Goal: Task Accomplishment & Management: Use online tool/utility

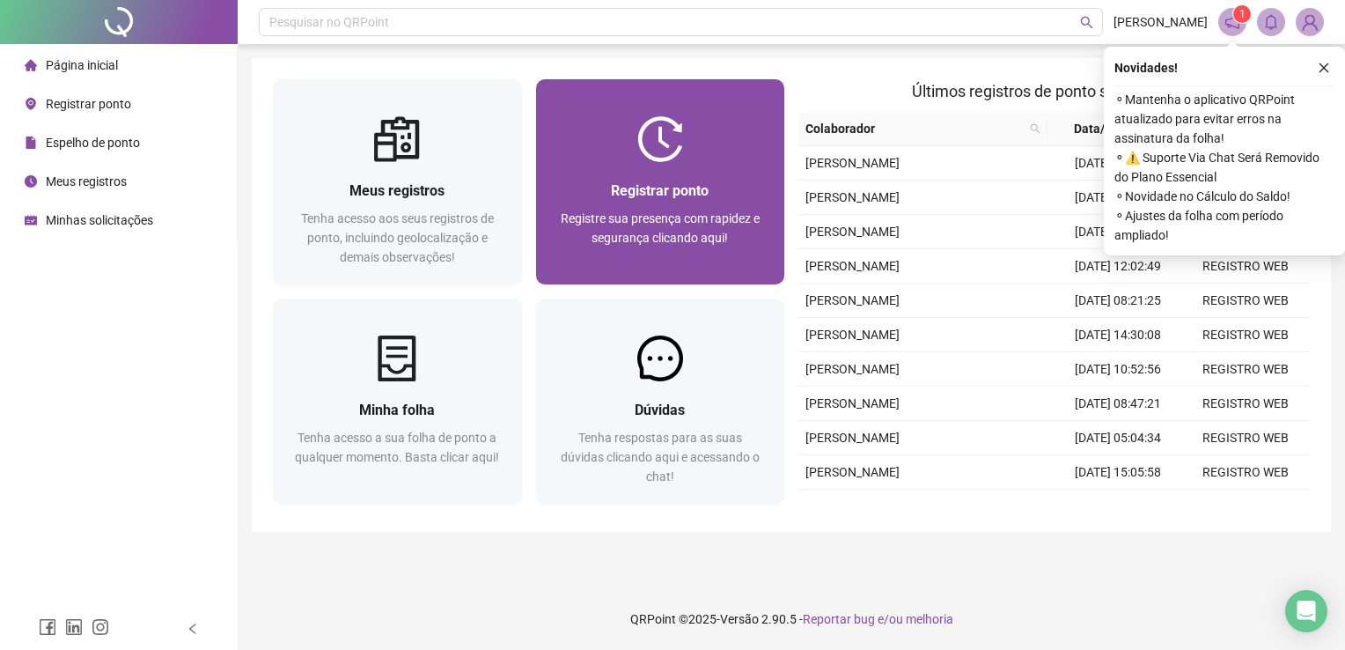
click at [670, 202] on div "Registrar ponto Registre sua presença com rapidez e segurança clicando aqui!" at bounding box center [660, 223] width 207 height 87
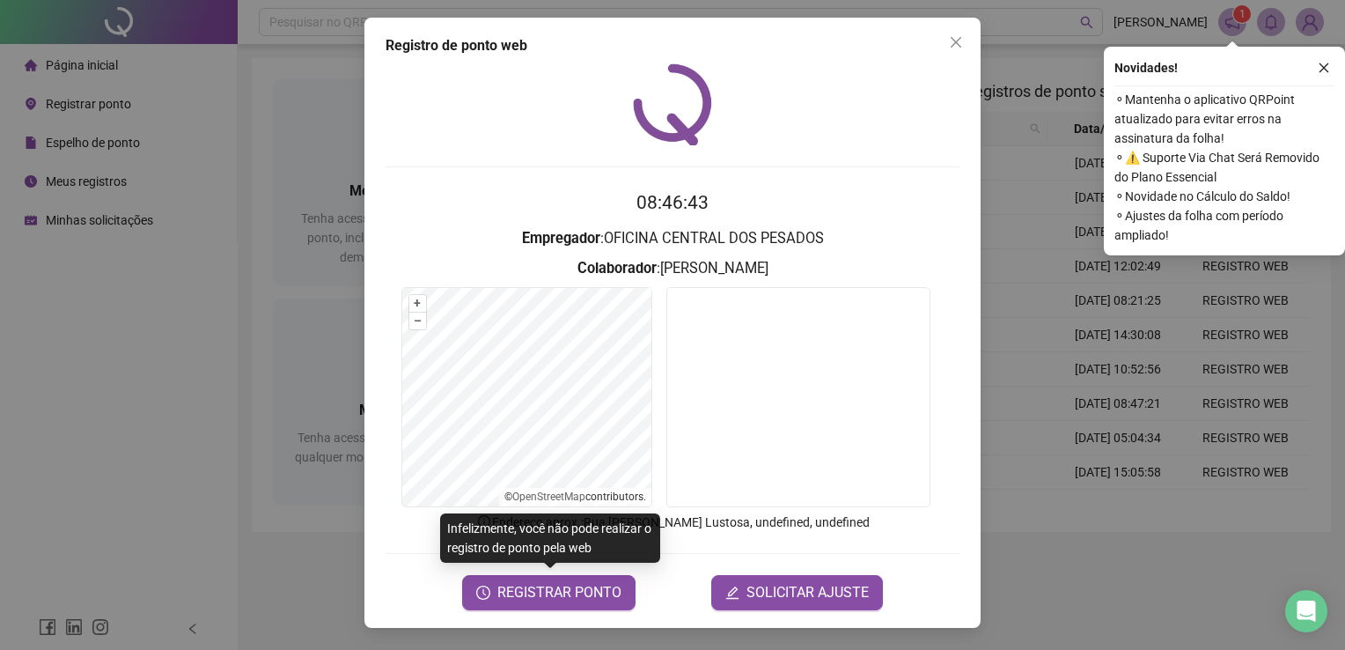
drag, startPoint x: 577, startPoint y: 590, endPoint x: 599, endPoint y: 533, distance: 60.5
click at [575, 590] on span "REGISTRAR PONTO" at bounding box center [559, 592] width 124 height 21
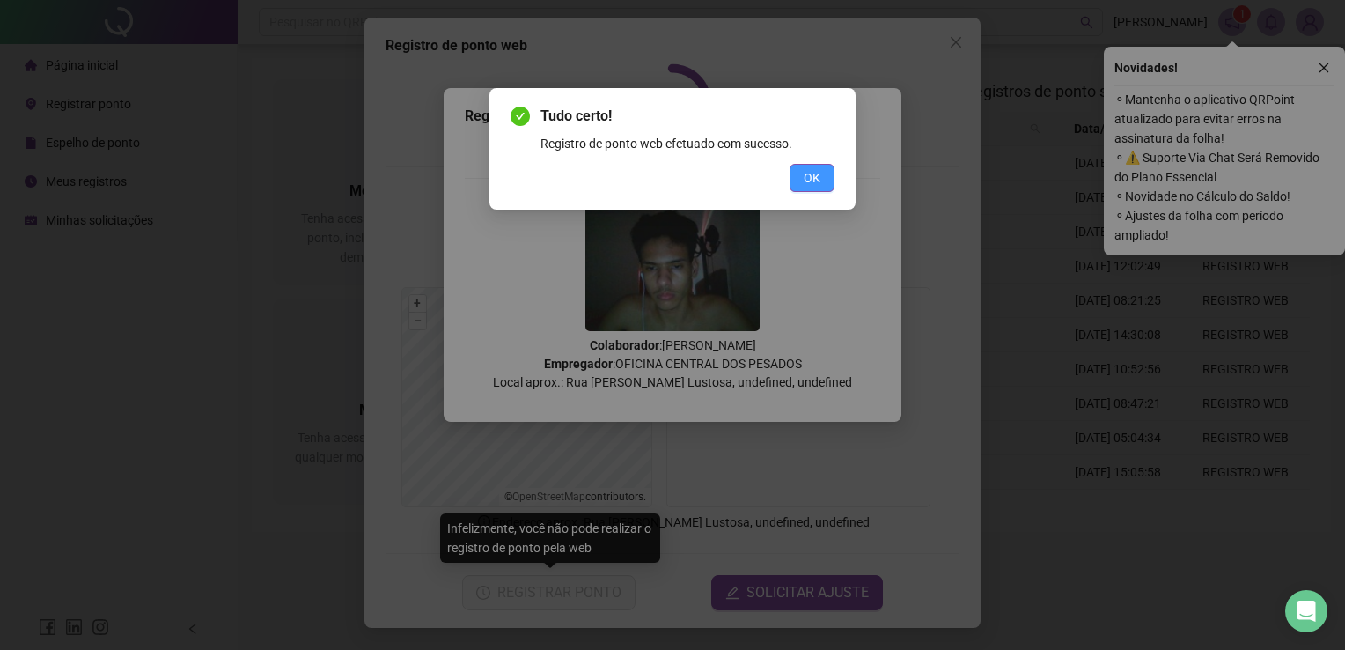
click at [805, 177] on span "OK" at bounding box center [812, 177] width 17 height 19
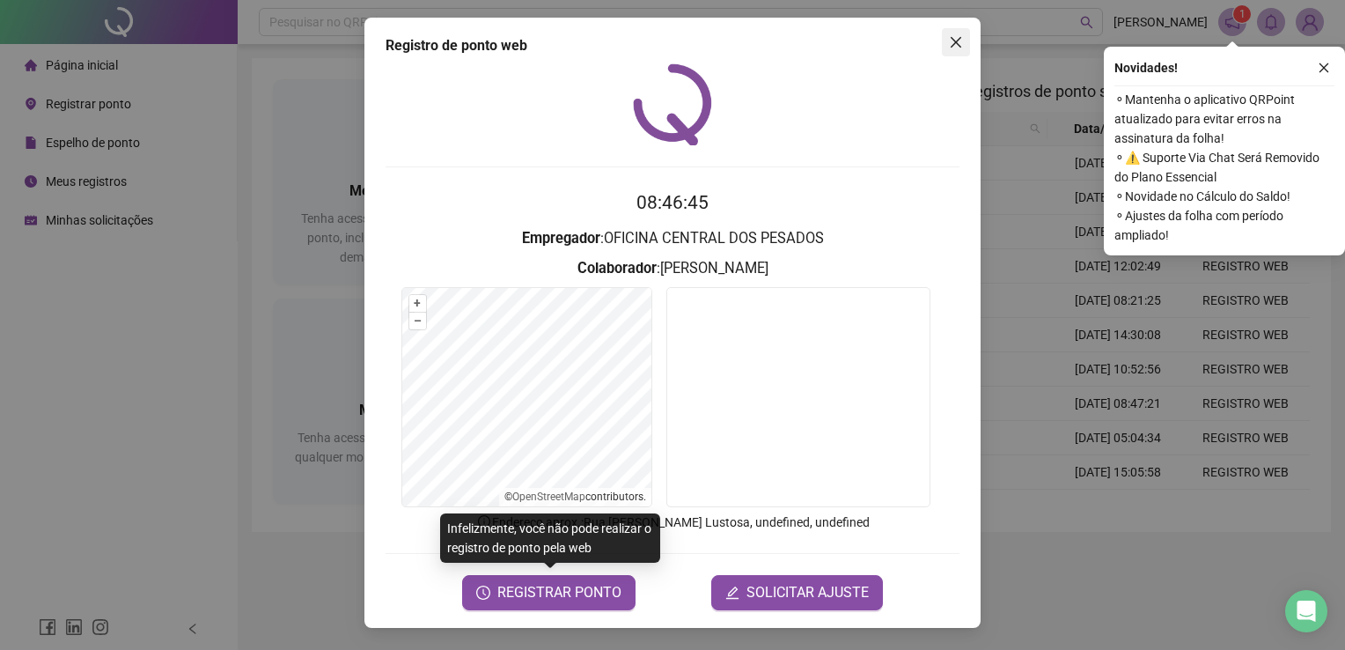
click at [949, 40] on icon "close" at bounding box center [956, 42] width 14 height 14
